Goal: Entertainment & Leisure: Consume media (video, audio)

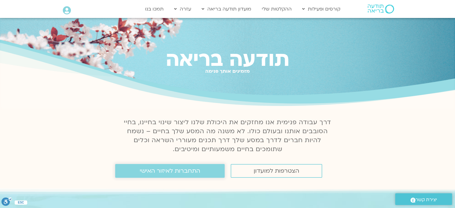
click at [187, 172] on span "התחברות לאיזור האישי" at bounding box center [170, 171] width 60 height 7
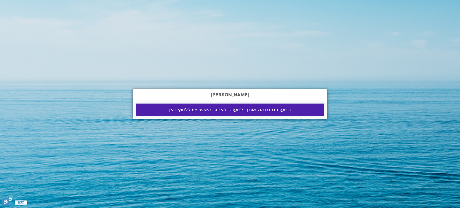
click at [272, 107] on span "המערכת מזהה אותך. למעבר לאיזור האישי יש ללחוץ כאן" at bounding box center [230, 109] width 122 height 5
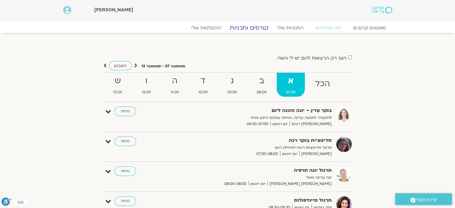
click at [256, 28] on link "קורסים ותכניות" at bounding box center [249, 27] width 53 height 7
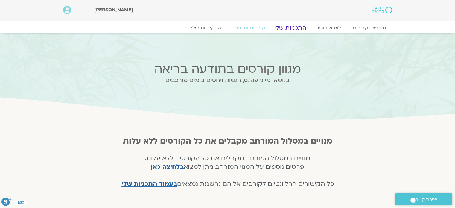
click at [287, 29] on link "התכניות שלי" at bounding box center [290, 27] width 46 height 7
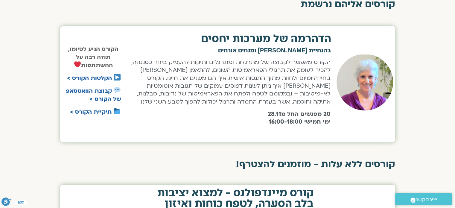
scroll to position [210, 0]
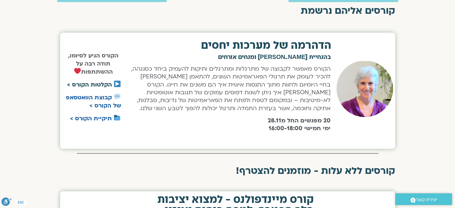
click at [100, 85] on link "הקלטות הקורס >" at bounding box center [89, 85] width 45 height 8
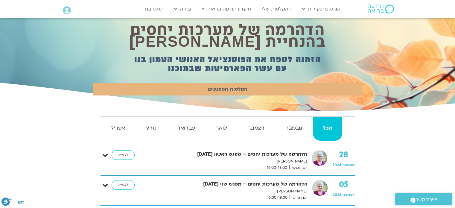
scroll to position [90, 0]
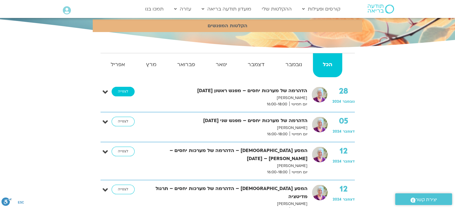
click at [120, 92] on link "לצפייה" at bounding box center [123, 92] width 23 height 10
click at [125, 151] on link "לצפייה" at bounding box center [123, 152] width 23 height 10
